Goal: Task Accomplishment & Management: Use online tool/utility

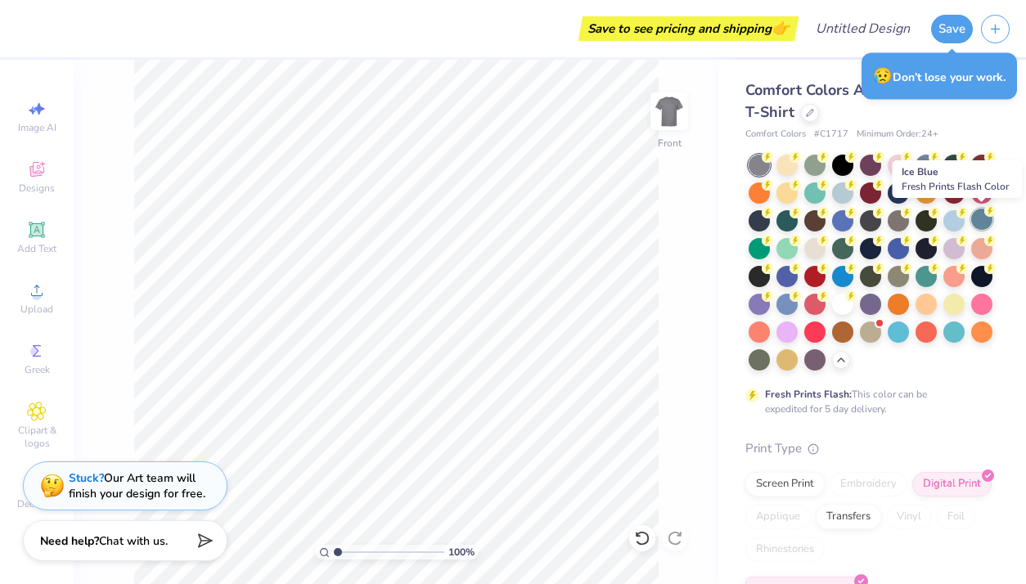
click at [986, 222] on div at bounding box center [981, 219] width 21 height 21
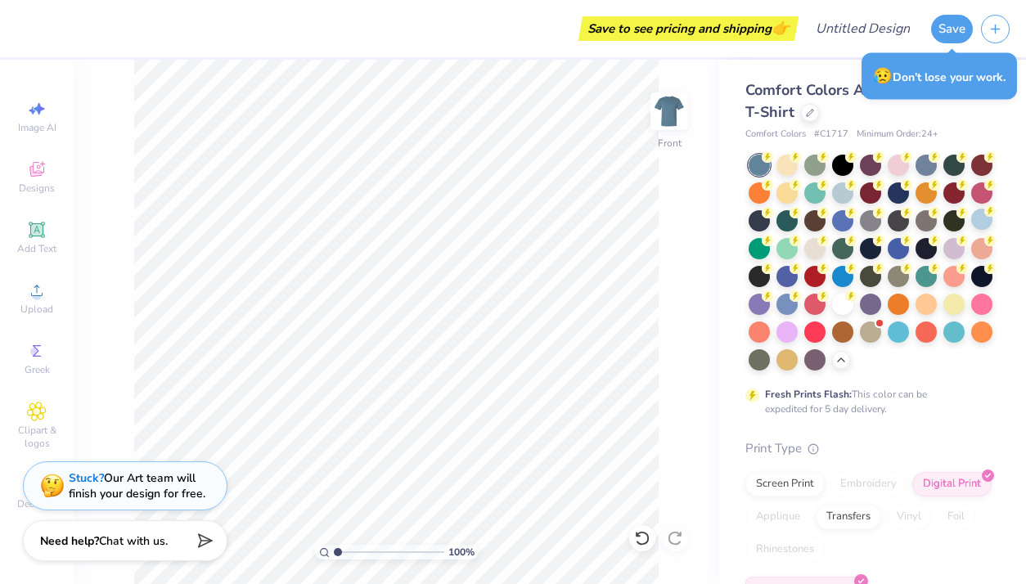
click at [755, 155] on div at bounding box center [758, 165] width 21 height 21
click at [923, 164] on div at bounding box center [925, 163] width 21 height 21
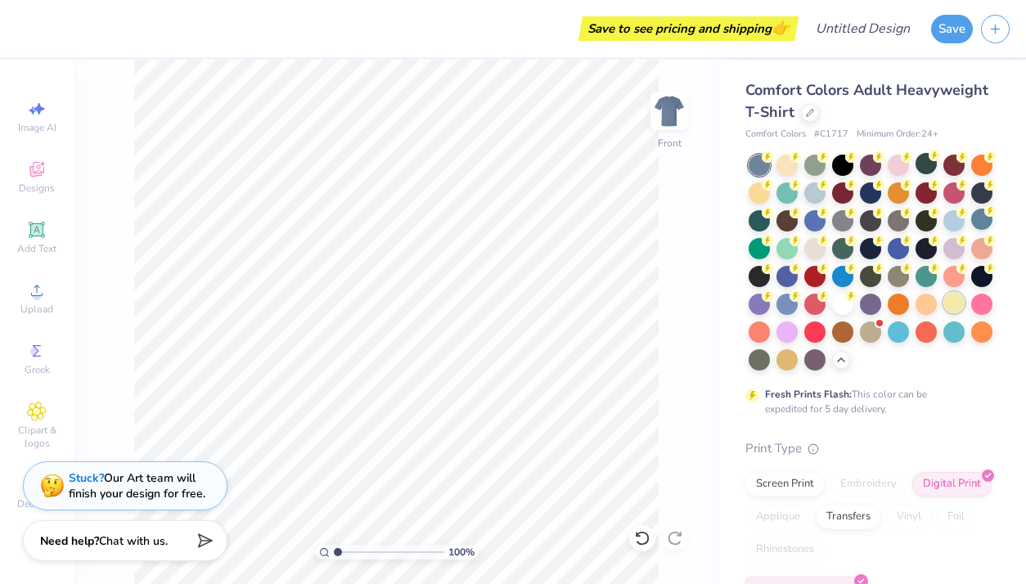
click at [952, 311] on div at bounding box center [953, 302] width 21 height 21
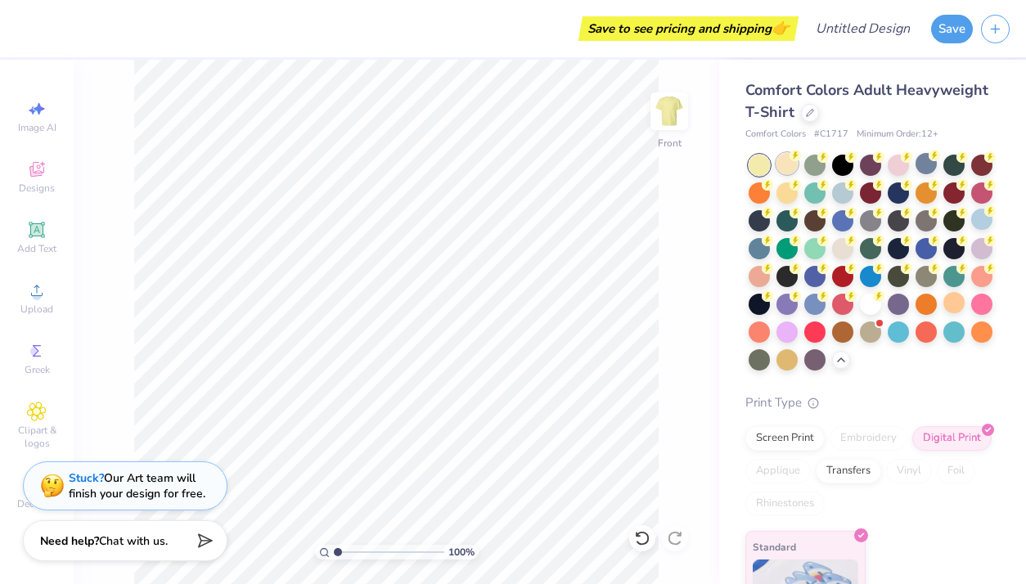
click at [786, 155] on div at bounding box center [786, 163] width 21 height 21
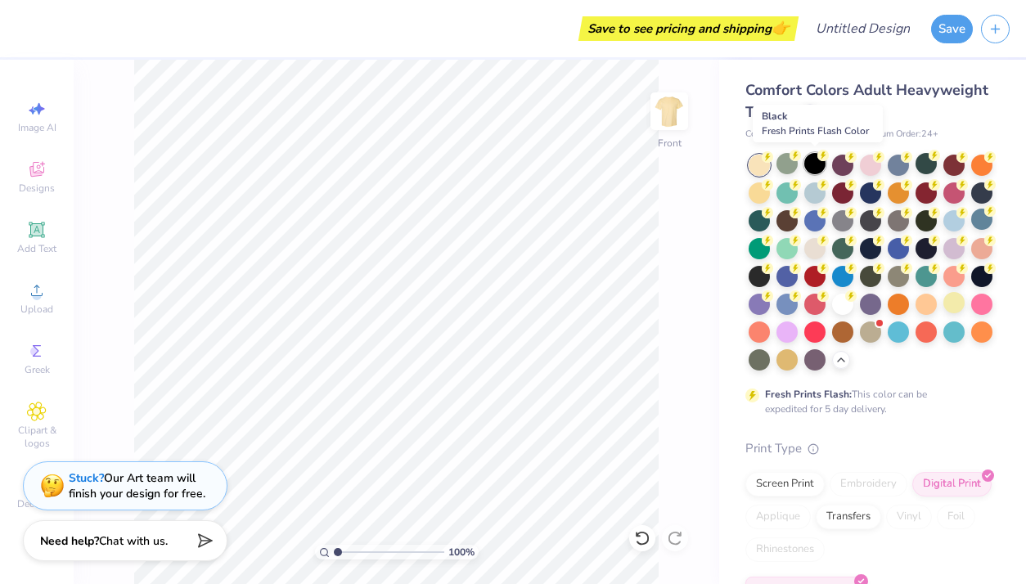
click at [809, 157] on div at bounding box center [814, 163] width 21 height 21
click at [814, 220] on div at bounding box center [814, 219] width 21 height 21
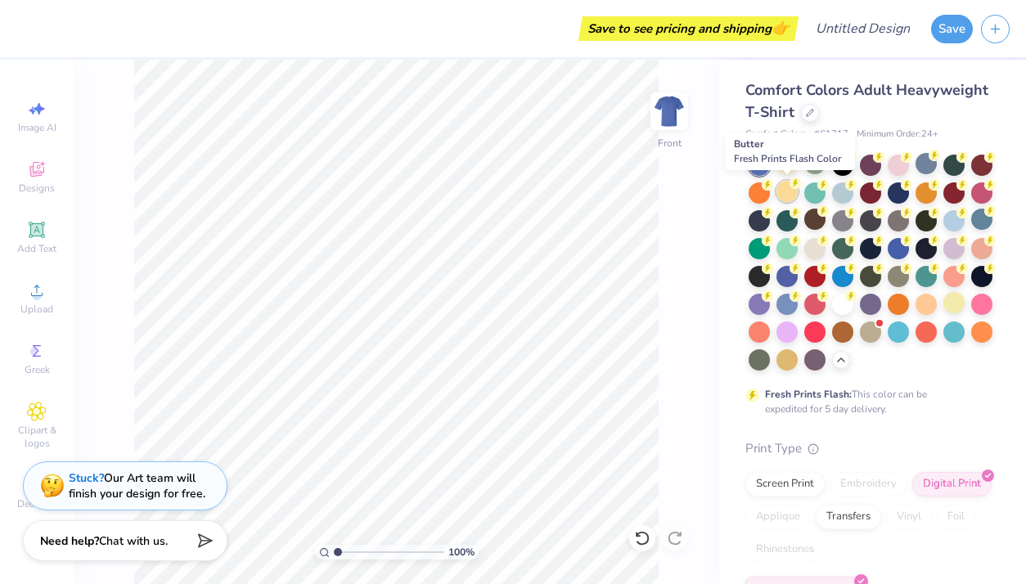
click at [787, 195] on div at bounding box center [786, 191] width 21 height 21
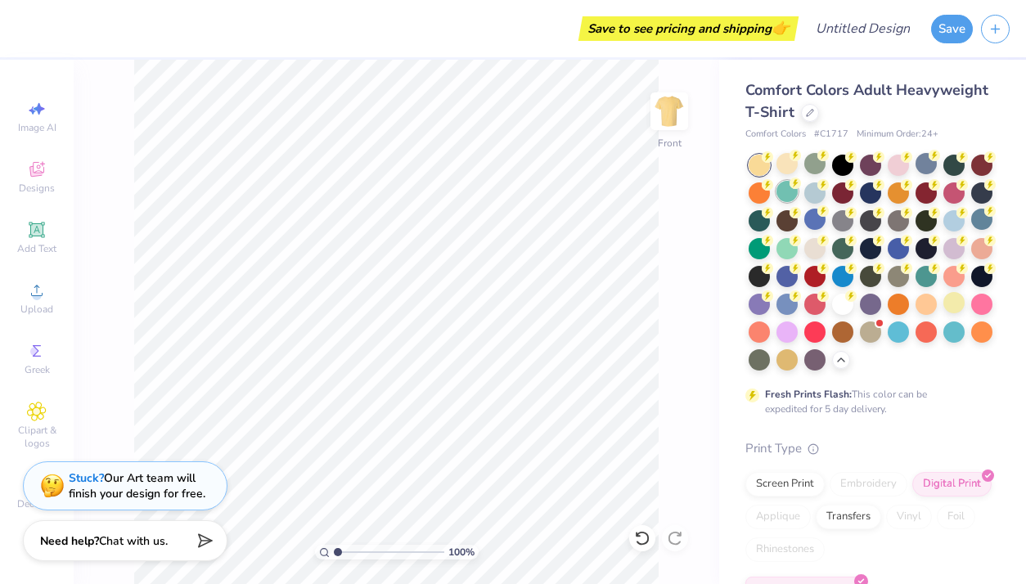
click at [789, 186] on icon at bounding box center [794, 182] width 11 height 11
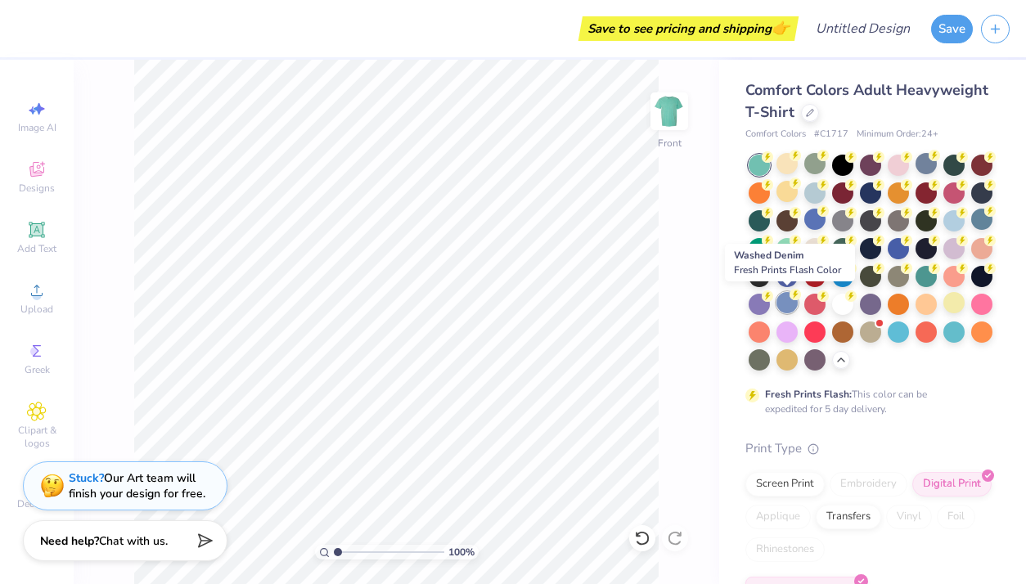
click at [792, 299] on icon at bounding box center [794, 294] width 11 height 11
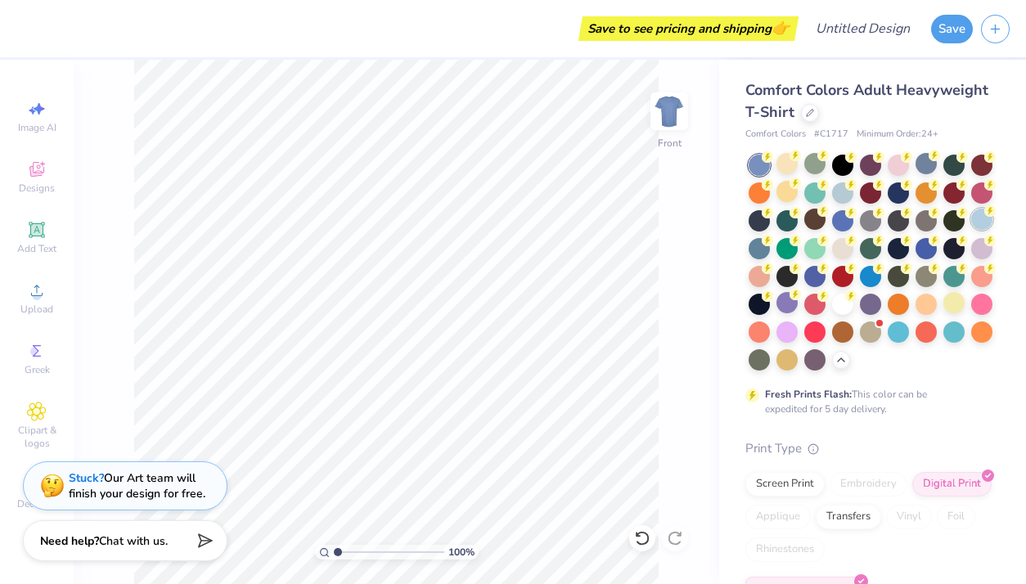
click at [985, 218] on div at bounding box center [981, 219] width 21 height 21
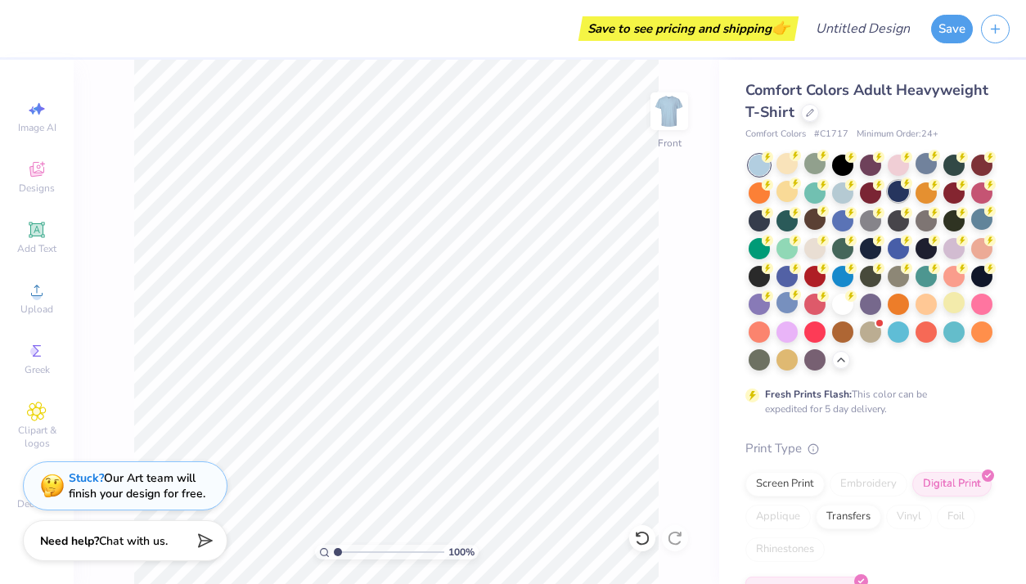
click at [902, 186] on icon at bounding box center [906, 182] width 11 height 11
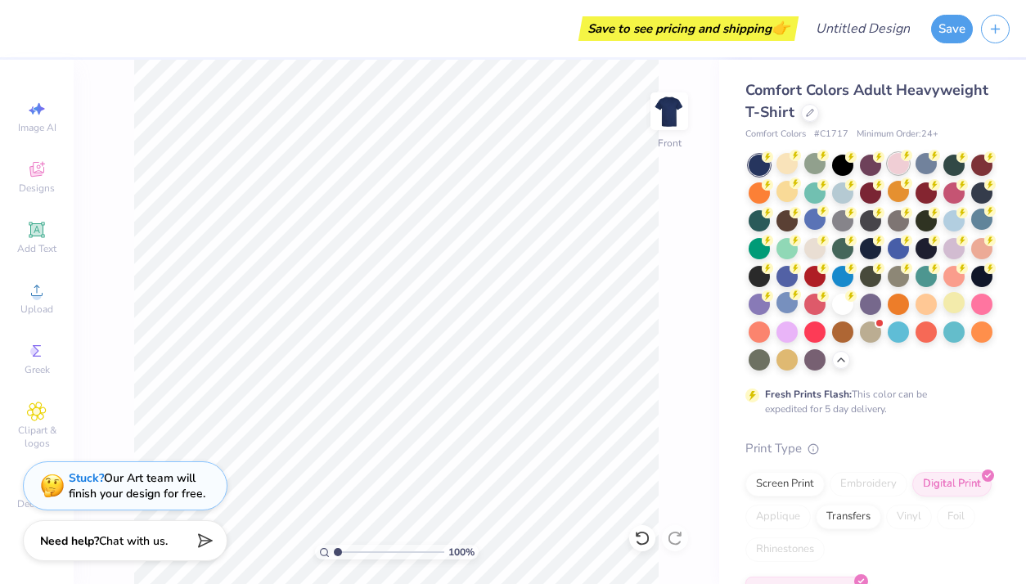
click at [896, 169] on div at bounding box center [897, 163] width 21 height 21
click at [773, 155] on circle at bounding box center [766, 156] width 11 height 11
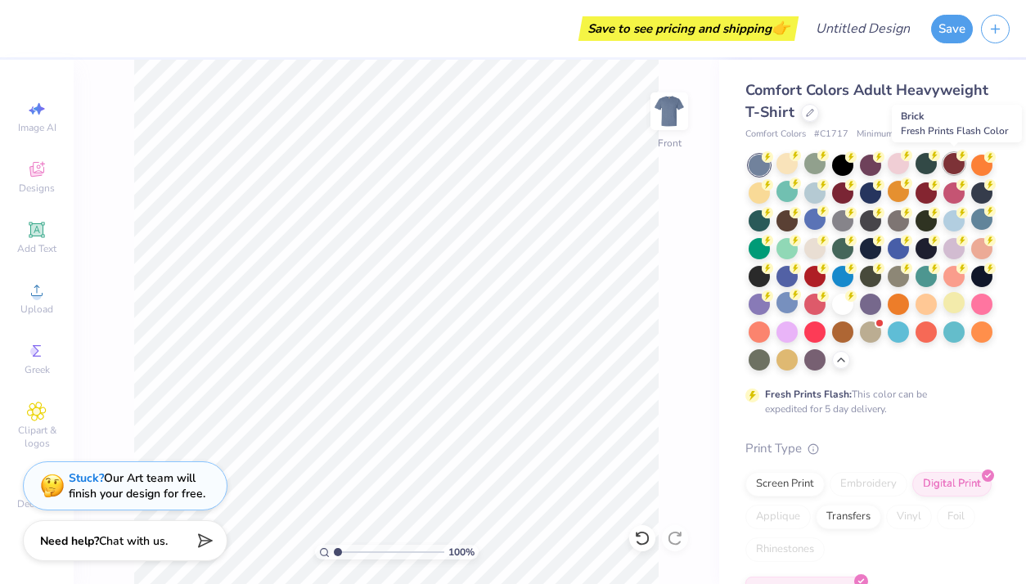
click at [950, 156] on div at bounding box center [953, 163] width 21 height 21
click at [952, 195] on div at bounding box center [953, 191] width 21 height 21
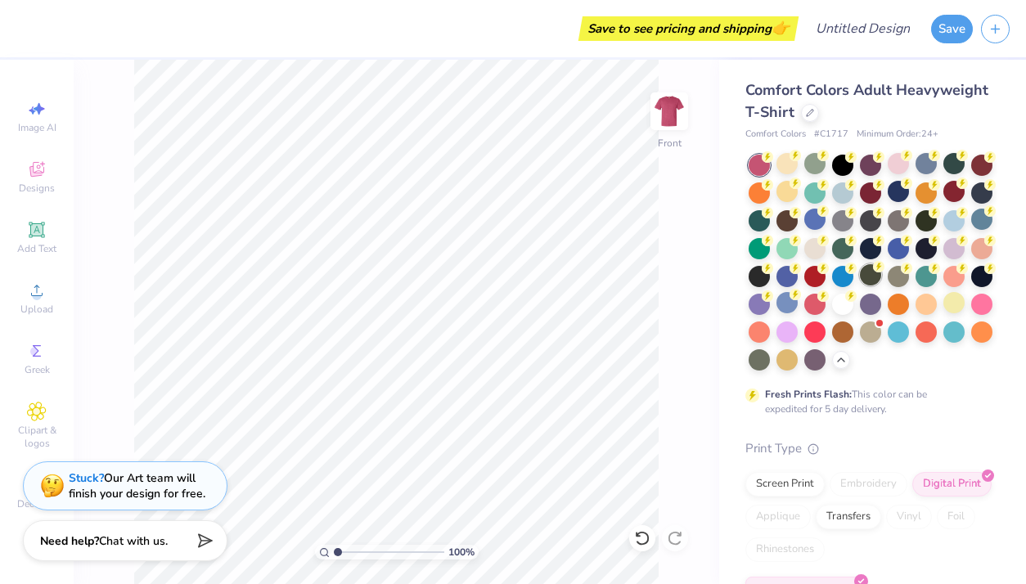
click at [870, 273] on div at bounding box center [870, 274] width 21 height 21
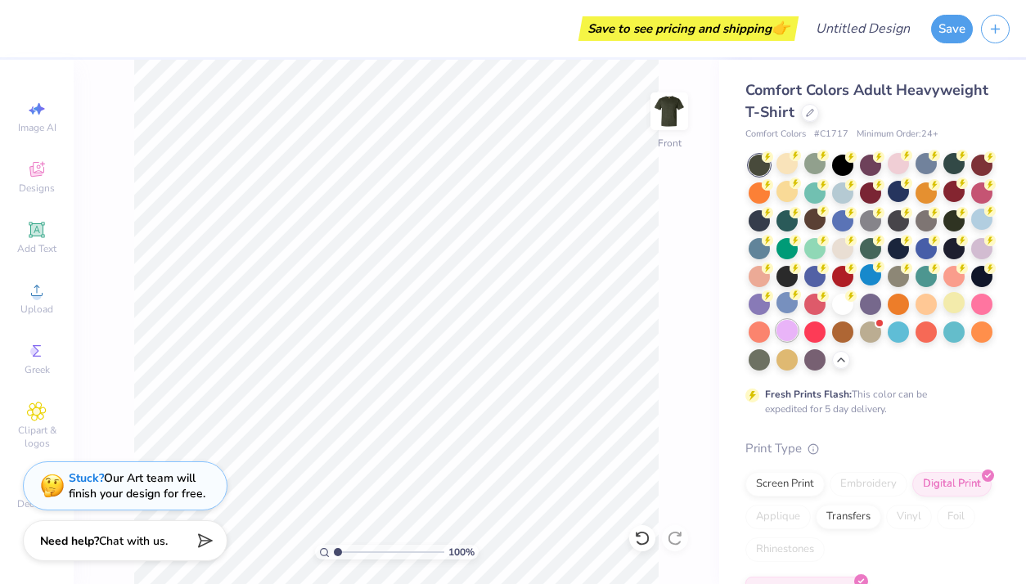
click at [784, 331] on div at bounding box center [786, 330] width 21 height 21
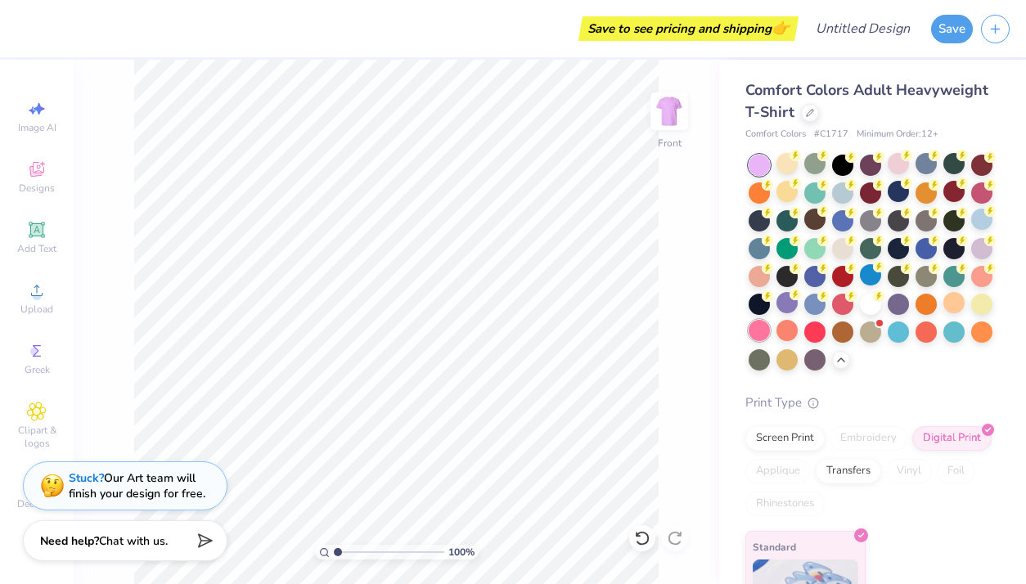
click at [758, 328] on div at bounding box center [758, 330] width 21 height 21
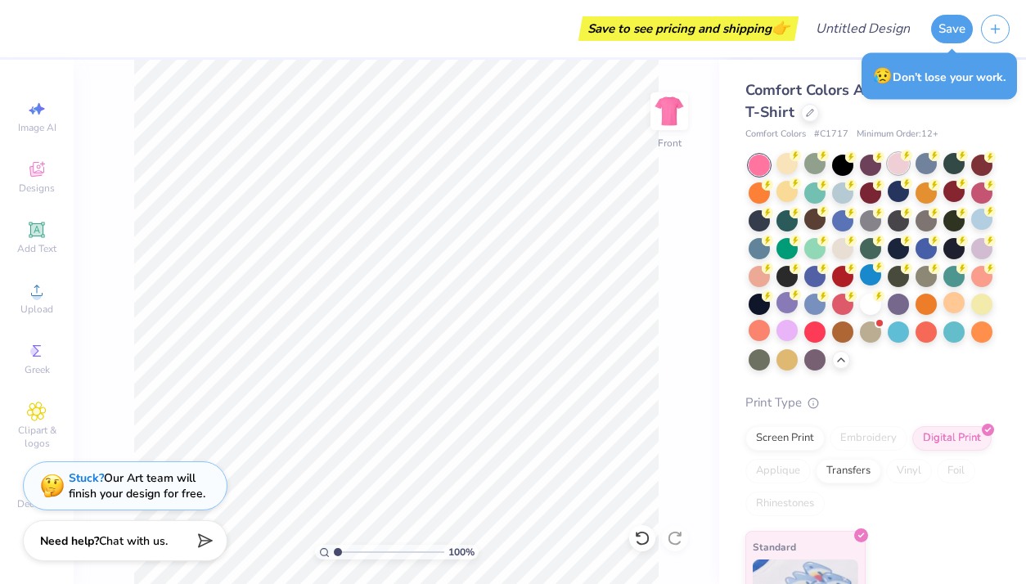
click at [801, 159] on circle at bounding box center [794, 155] width 11 height 11
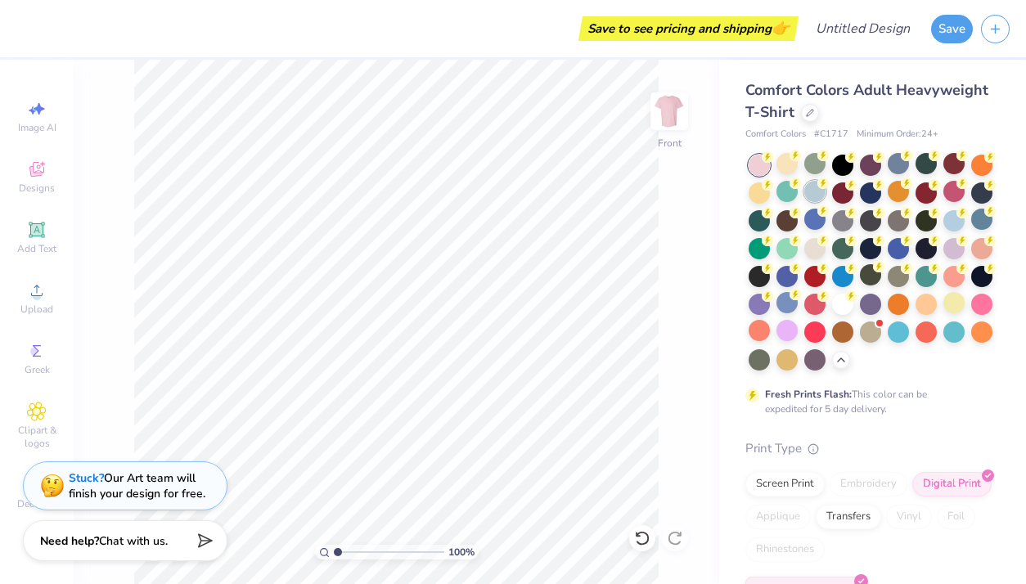
click at [818, 186] on icon at bounding box center [822, 182] width 11 height 11
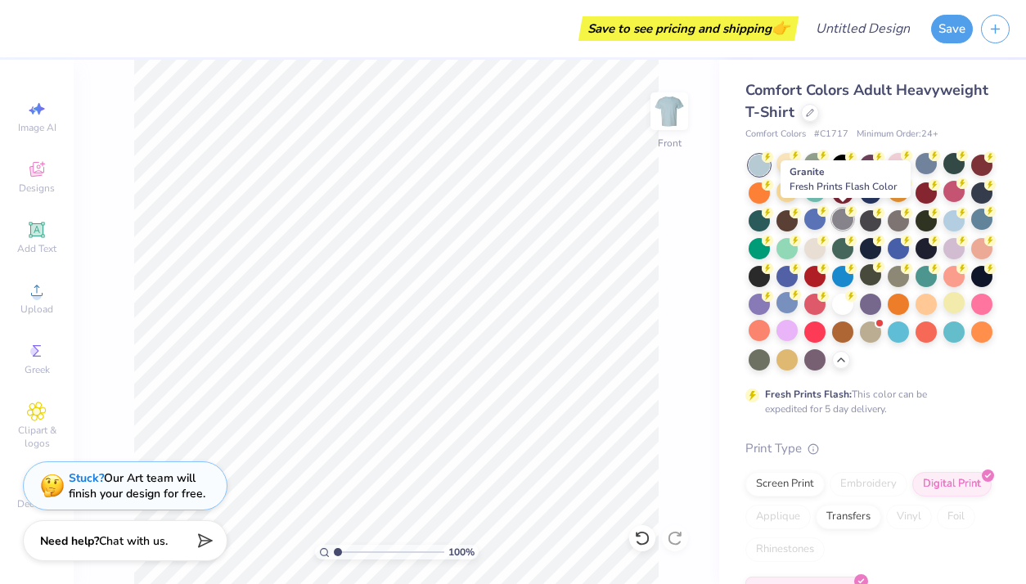
click at [839, 219] on div at bounding box center [842, 219] width 21 height 21
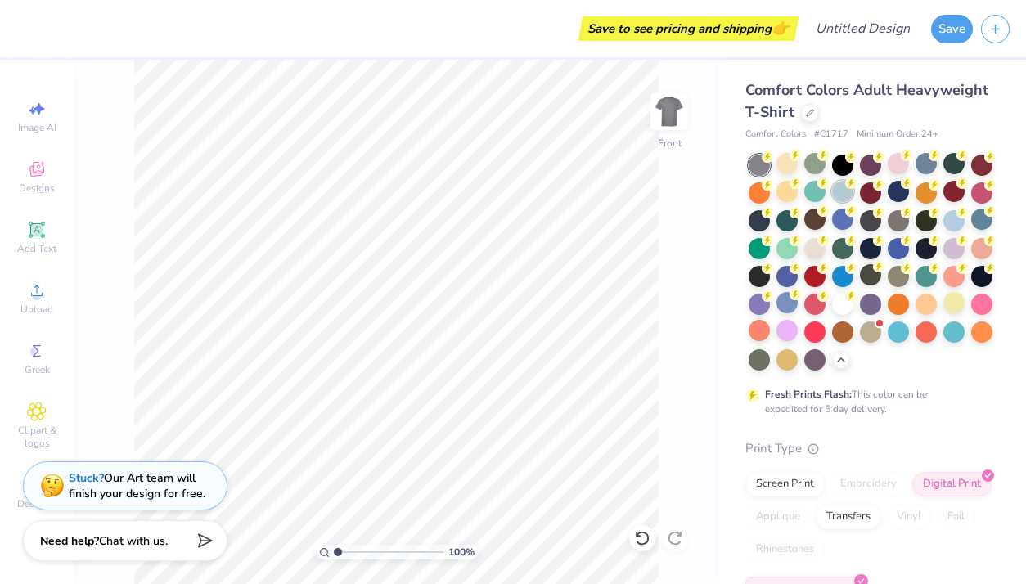
click at [843, 183] on div at bounding box center [842, 191] width 21 height 21
click at [985, 222] on div at bounding box center [981, 219] width 21 height 21
click at [932, 163] on div at bounding box center [925, 163] width 21 height 21
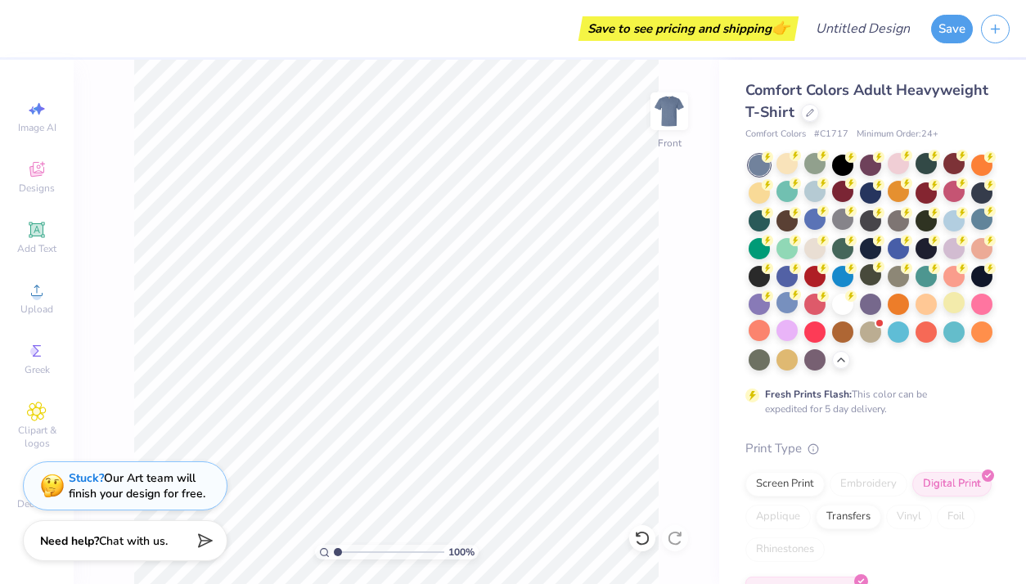
click at [962, 119] on div "Comfort Colors Adult Heavyweight T-Shirt" at bounding box center [869, 101] width 248 height 44
